Goal: Navigation & Orientation: Go to known website

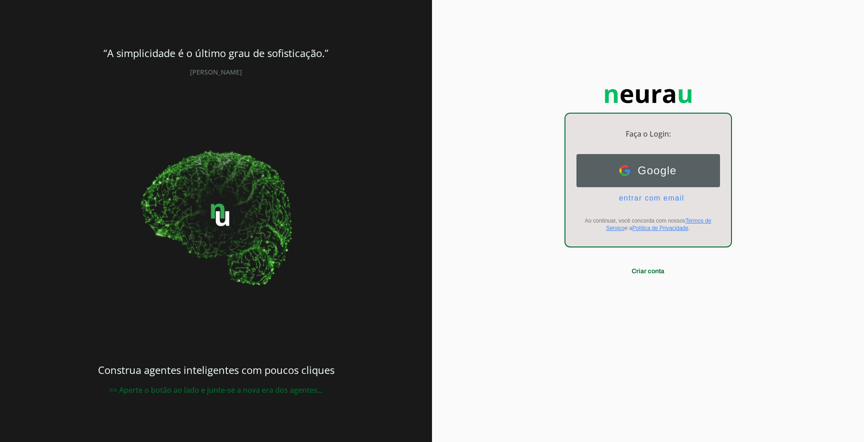
click at [646, 171] on span "Google" at bounding box center [653, 170] width 46 height 13
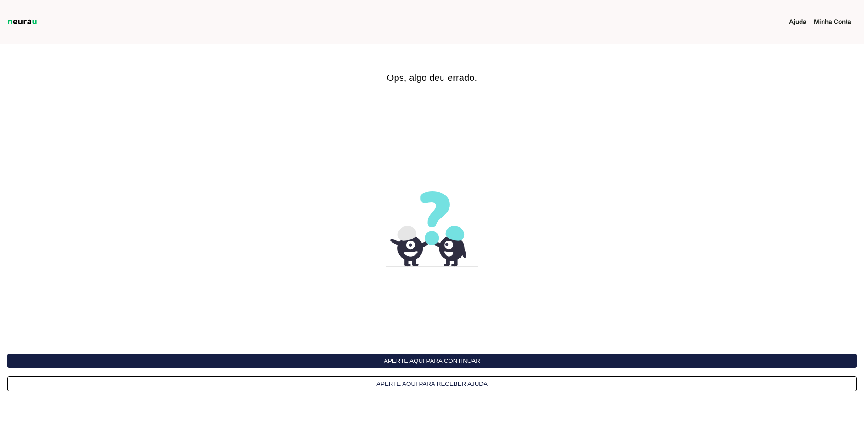
click at [26, 16] on section at bounding box center [144, 22] width 288 height 44
